Goal: Use online tool/utility: Use online tool/utility

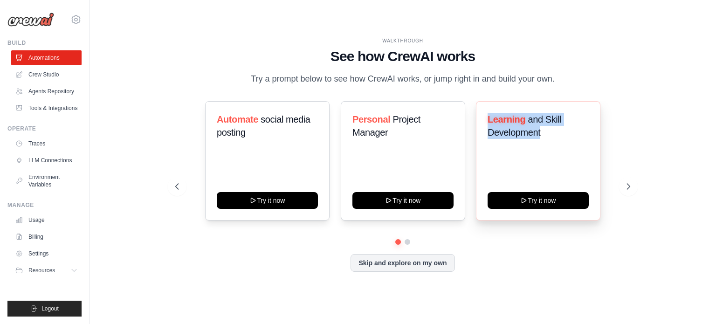
drag, startPoint x: 491, startPoint y: 117, endPoint x: 554, endPoint y: 142, distance: 67.6
click at [554, 142] on div "Learning and Skill Development" at bounding box center [538, 130] width 101 height 34
click at [532, 127] on span "and Skill Development" at bounding box center [525, 125] width 74 height 23
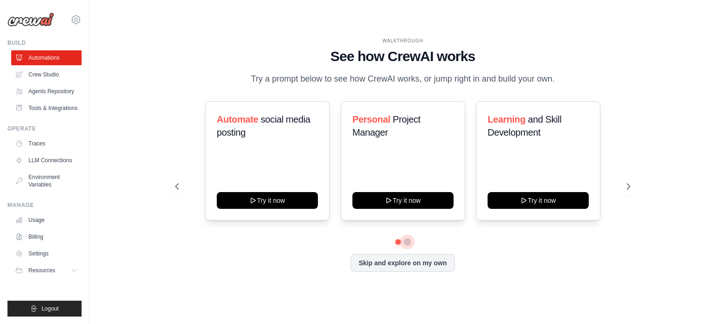
click at [408, 242] on button at bounding box center [407, 241] width 7 height 7
click at [397, 241] on button at bounding box center [398, 241] width 7 height 7
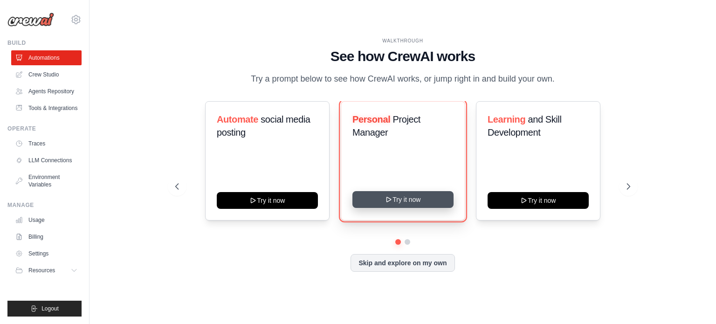
click at [408, 201] on button "Try it now" at bounding box center [403, 199] width 101 height 17
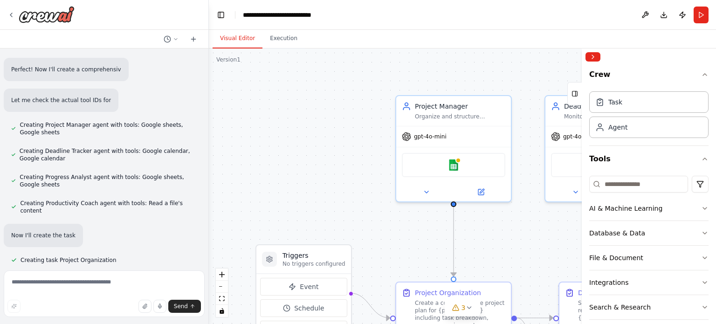
scroll to position [439, 0]
